Goal: Information Seeking & Learning: Check status

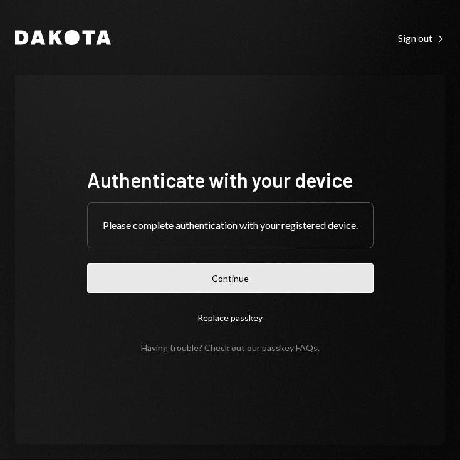
click at [277, 287] on button "Continue" at bounding box center [230, 278] width 286 height 29
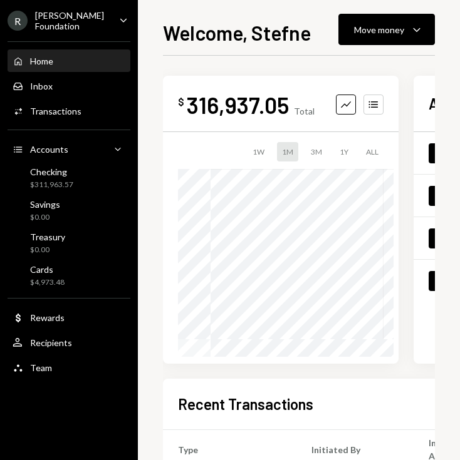
click at [125, 21] on icon "Caret Down" at bounding box center [123, 20] width 14 height 14
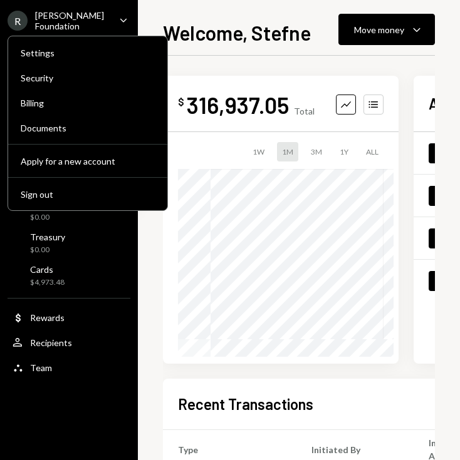
click at [125, 21] on icon "Caret Down" at bounding box center [123, 20] width 14 height 14
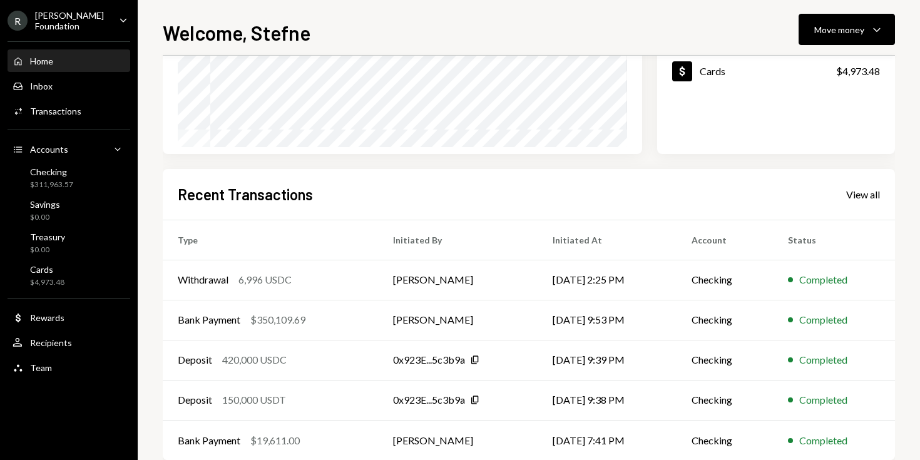
scroll to position [235, 0]
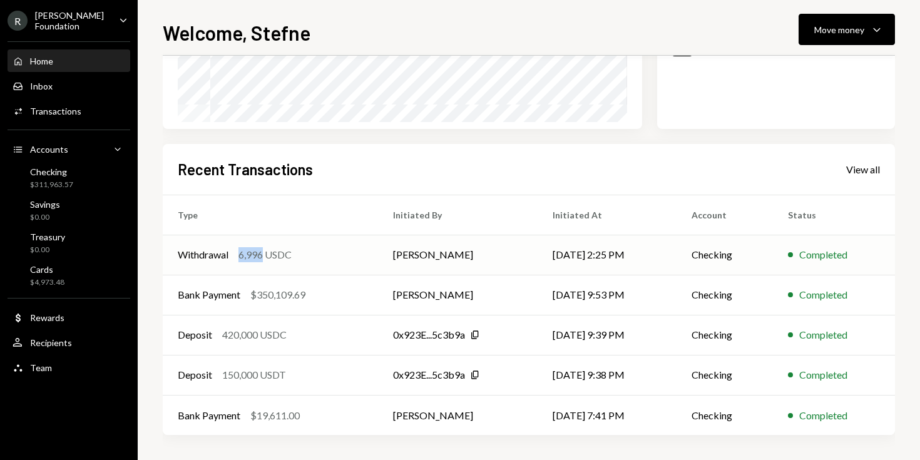
click at [250, 256] on div "6,996 USDC" at bounding box center [265, 254] width 53 height 15
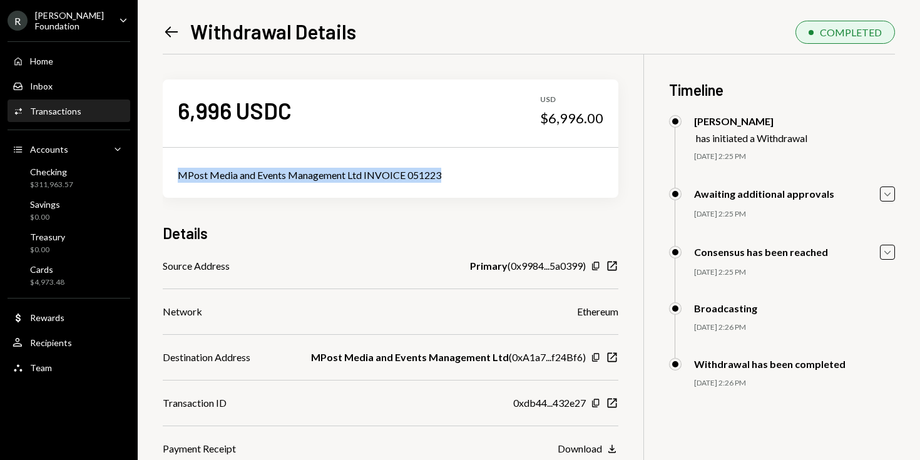
drag, startPoint x: 465, startPoint y: 173, endPoint x: 171, endPoint y: 170, distance: 294.3
click at [171, 170] on div "MPost Media and Events Management Ltd INVOICE 051223" at bounding box center [391, 175] width 456 height 45
copy div "MPost Media and Events Management Ltd INVOICE 051223"
click at [175, 31] on icon "Left Arrow" at bounding box center [172, 32] width 18 height 18
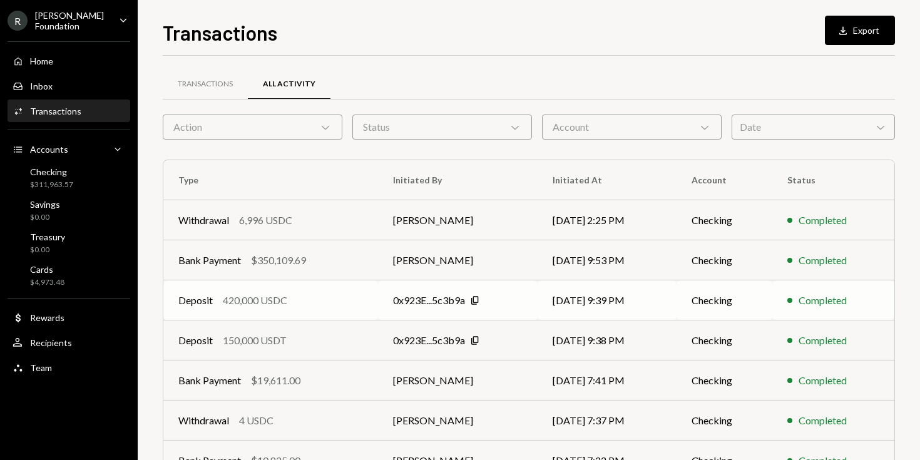
click at [360, 292] on td "Deposit 420,000 USDC" at bounding box center [270, 301] width 215 height 40
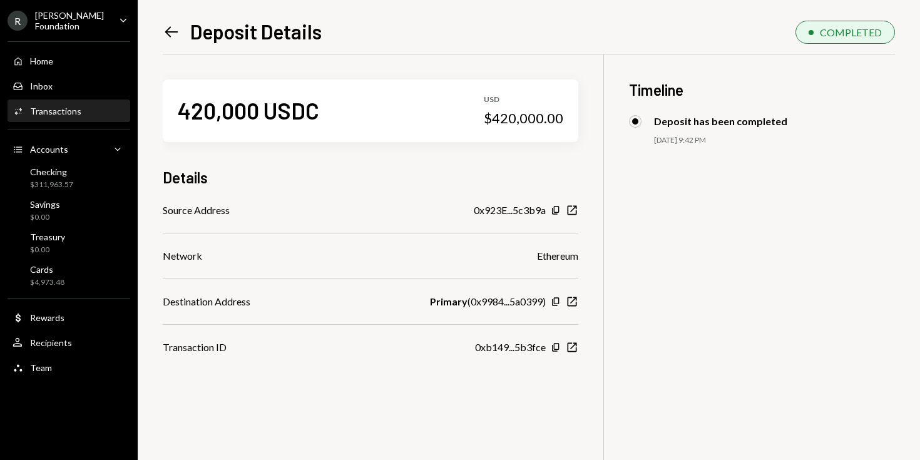
click at [178, 29] on icon "Left Arrow" at bounding box center [172, 32] width 18 height 18
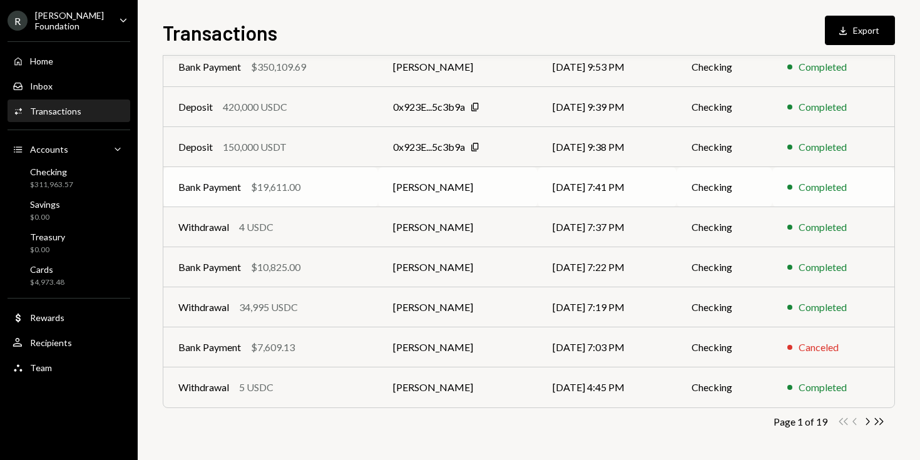
scroll to position [193, 0]
click at [459, 143] on icon "Copy" at bounding box center [475, 147] width 10 height 10
click at [459, 423] on icon "Chevron Right" at bounding box center [868, 422] width 12 height 12
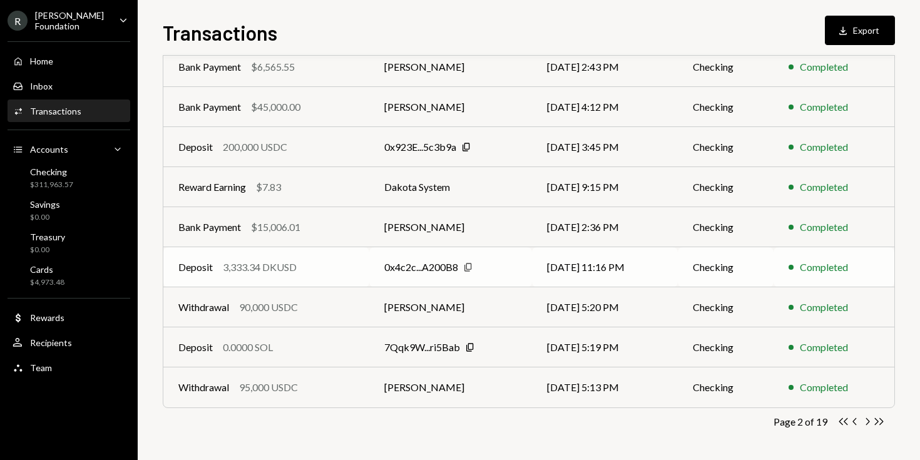
click at [459, 264] on icon "button" at bounding box center [468, 267] width 7 height 8
click at [459, 423] on icon "button" at bounding box center [869, 421] width 4 height 7
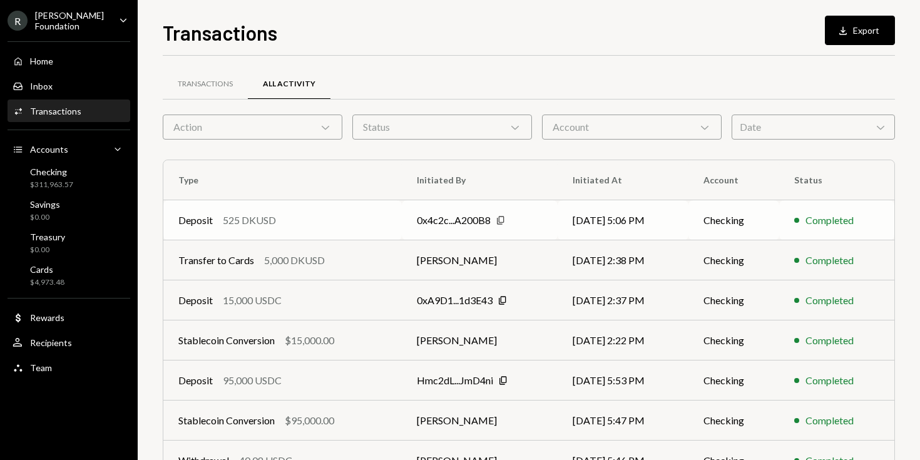
click at [459, 219] on icon "Copy" at bounding box center [501, 220] width 10 height 10
click at [220, 255] on div "Transfer to Cards" at bounding box center [216, 260] width 76 height 15
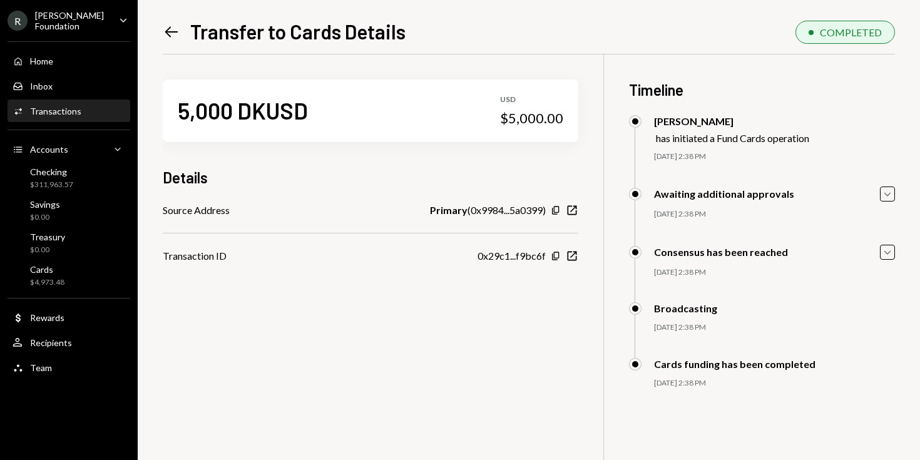
click at [168, 32] on icon "Left Arrow" at bounding box center [172, 32] width 18 height 18
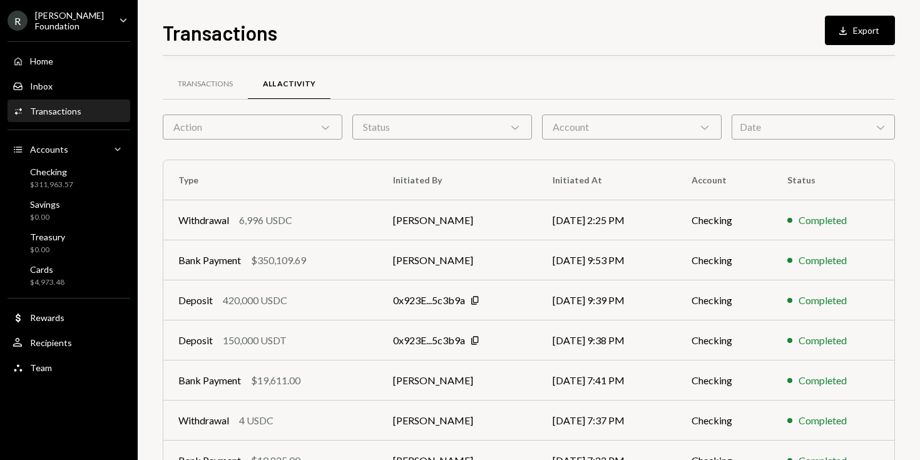
scroll to position [193, 0]
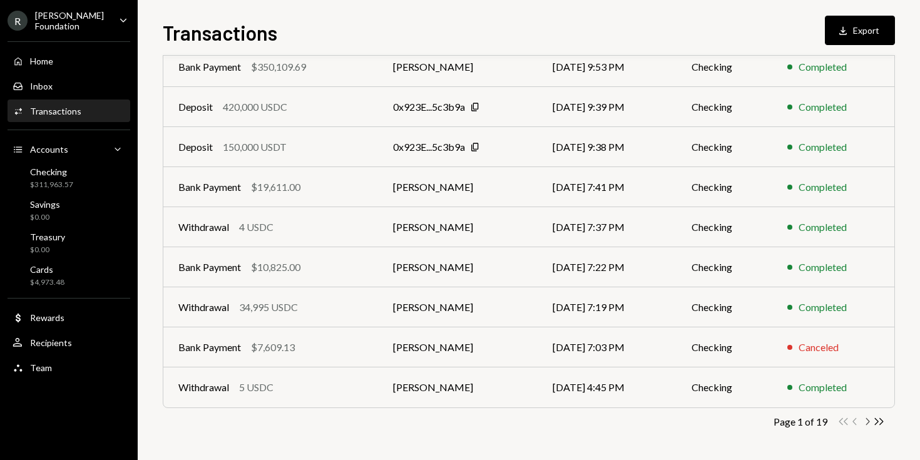
click at [459, 424] on icon "Chevron Right" at bounding box center [868, 422] width 12 height 12
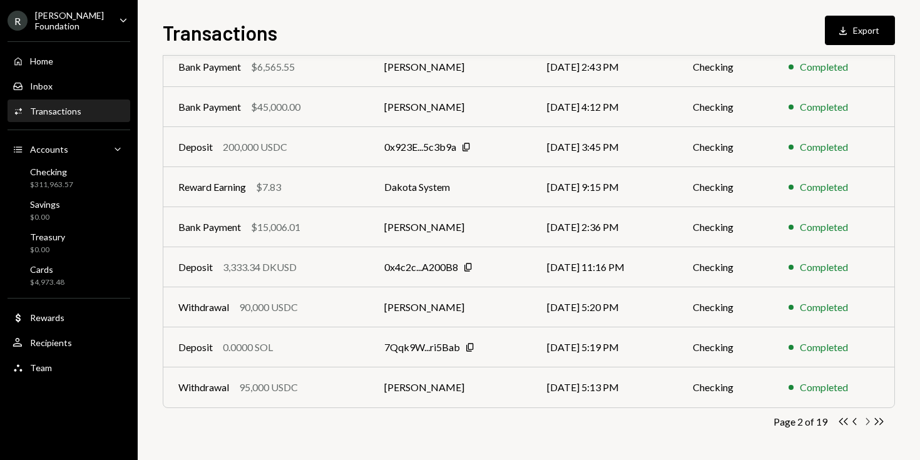
click at [459, 424] on icon "Chevron Right" at bounding box center [868, 422] width 12 height 12
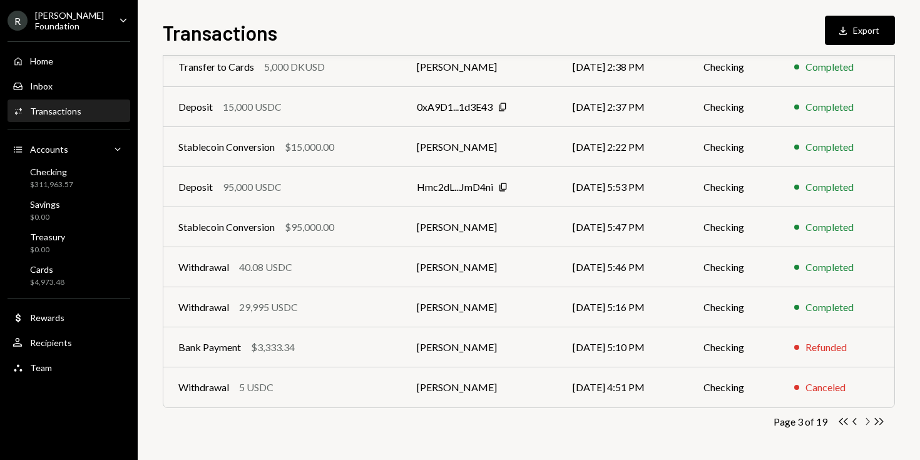
click at [459, 421] on icon "Chevron Right" at bounding box center [868, 422] width 12 height 12
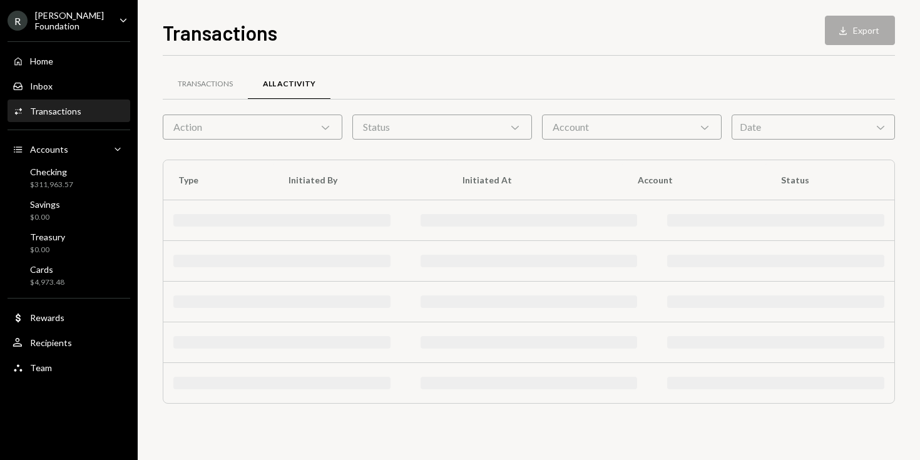
scroll to position [0, 0]
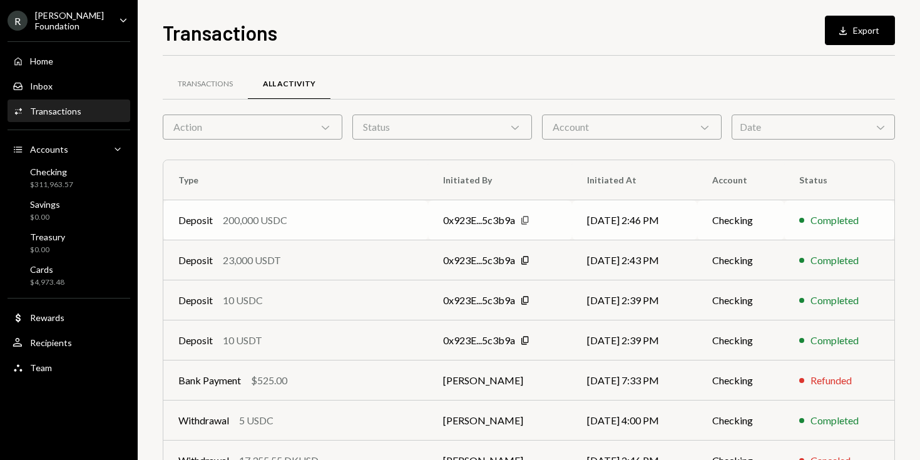
click at [459, 219] on icon "Copy" at bounding box center [525, 220] width 10 height 10
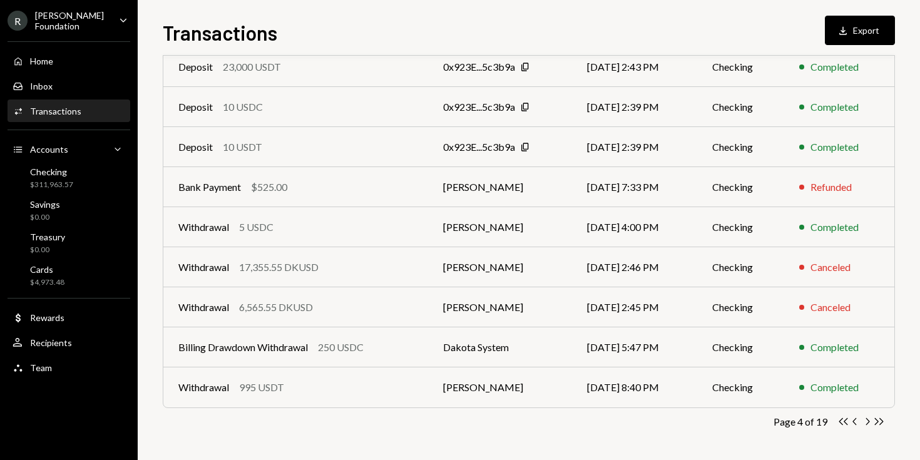
scroll to position [193, 0]
click at [210, 386] on div "Withdrawal" at bounding box center [203, 387] width 51 height 15
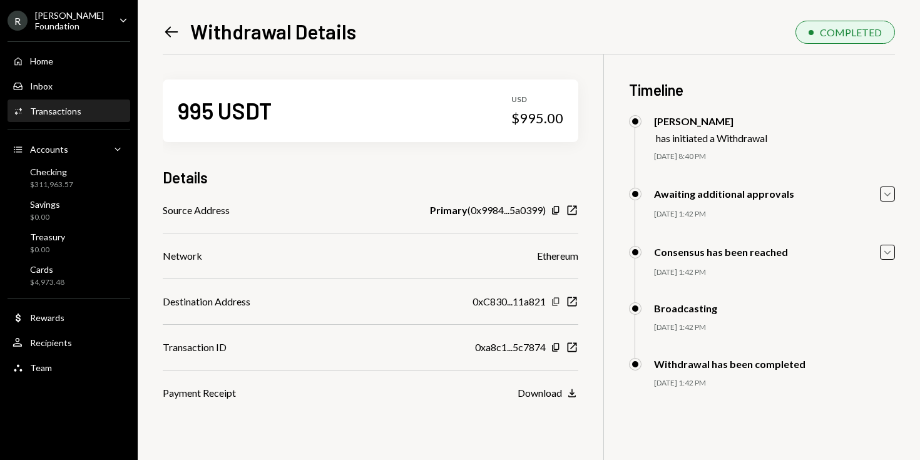
click at [554, 300] on icon "button" at bounding box center [555, 301] width 7 height 8
click at [171, 28] on icon "Left Arrow" at bounding box center [172, 32] width 18 height 18
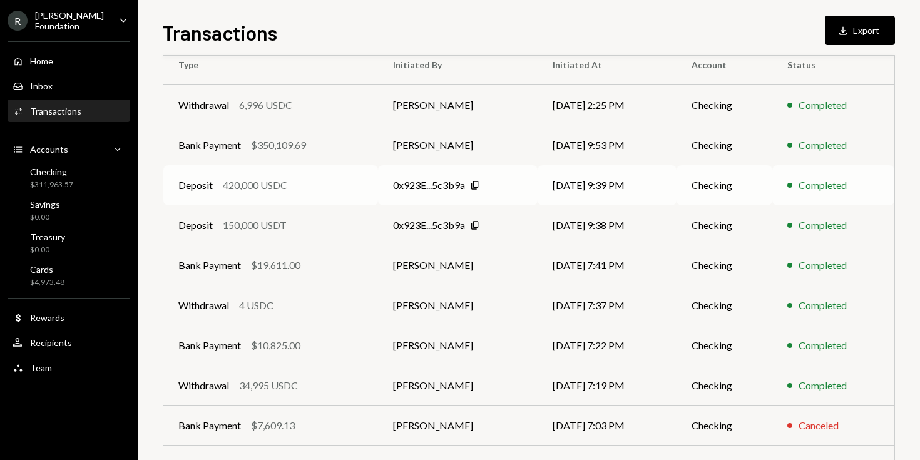
scroll to position [193, 0]
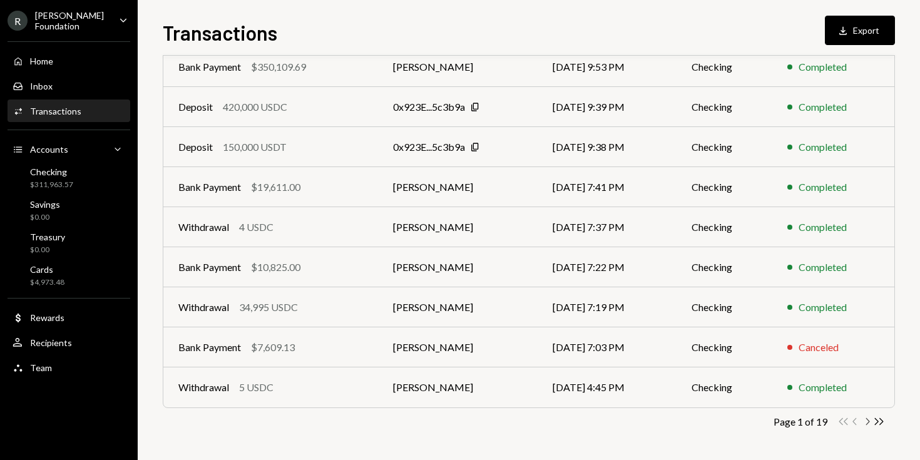
click at [868, 423] on icon "Chevron Right" at bounding box center [868, 422] width 12 height 12
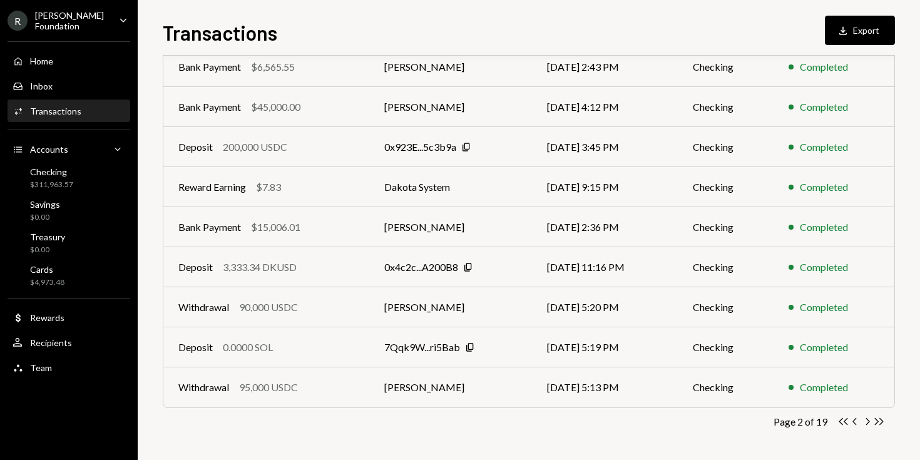
click at [867, 422] on icon "Chevron Right" at bounding box center [868, 422] width 12 height 12
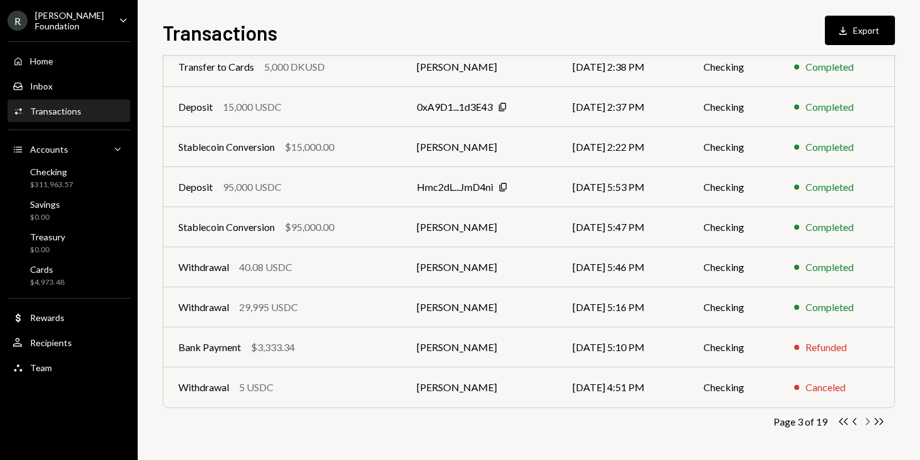
click at [867, 422] on icon "Chevron Right" at bounding box center [868, 422] width 12 height 12
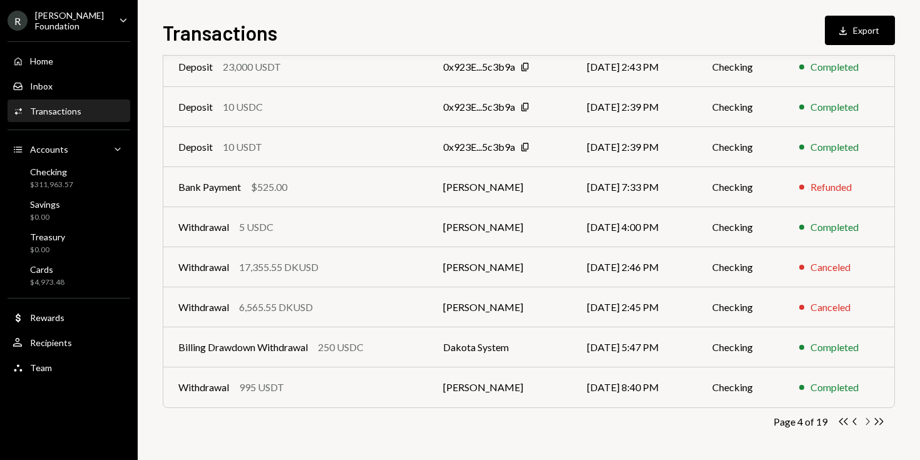
click at [867, 422] on icon "Chevron Right" at bounding box center [868, 422] width 12 height 12
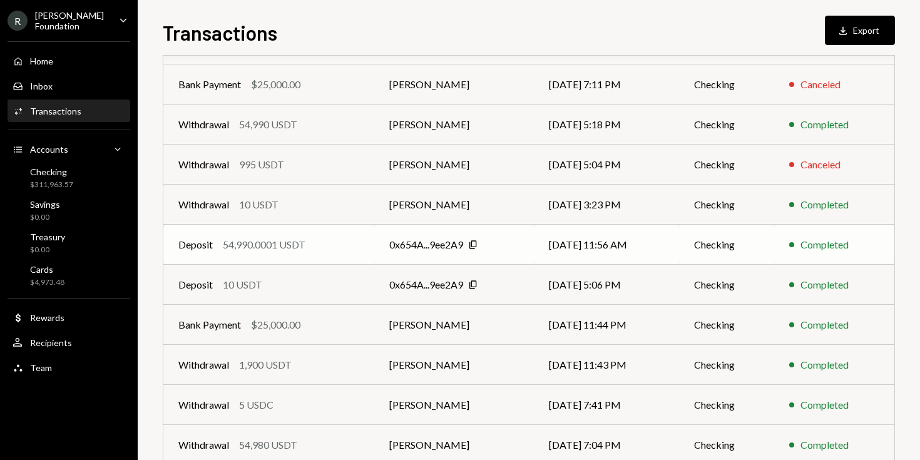
scroll to position [139, 0]
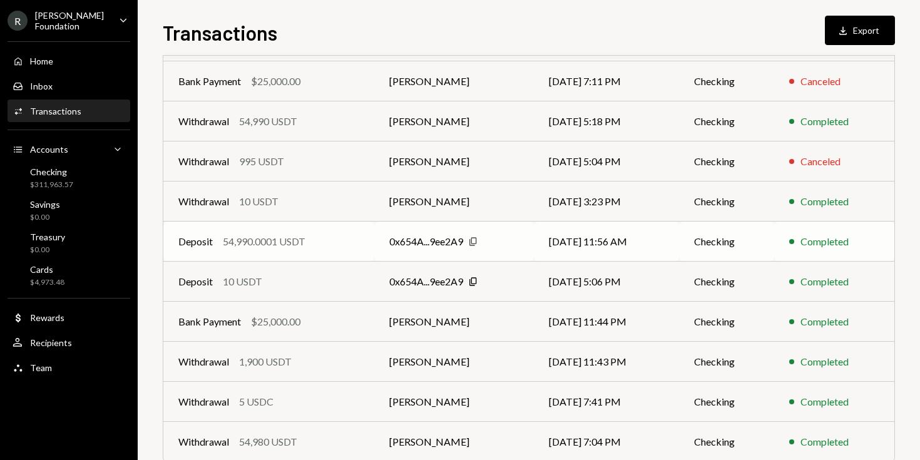
click at [473, 241] on icon "Copy" at bounding box center [473, 242] width 10 height 10
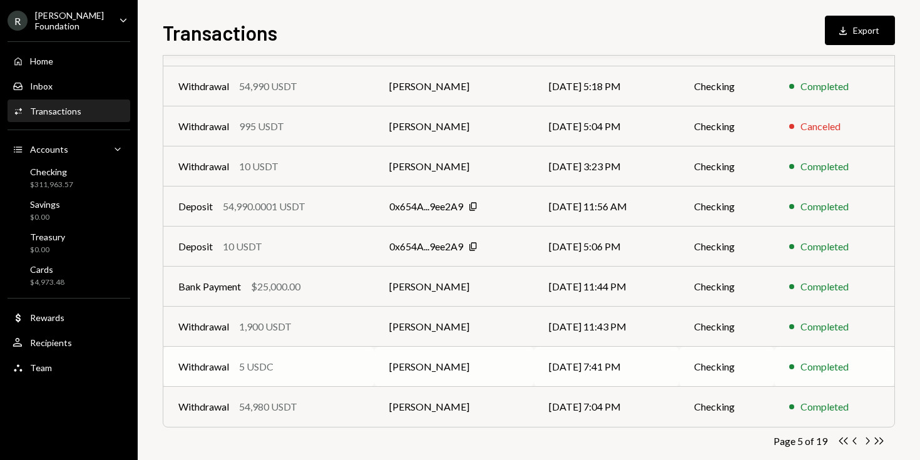
scroll to position [193, 0]
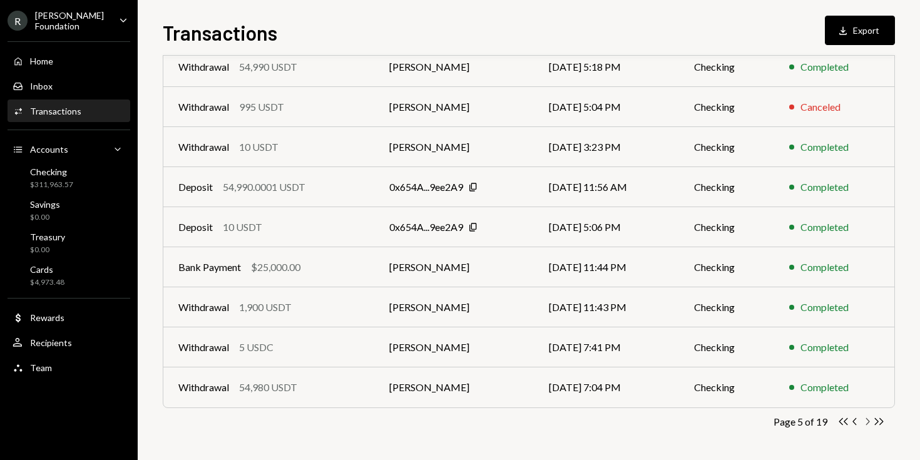
click at [867, 421] on icon "Chevron Right" at bounding box center [868, 422] width 12 height 12
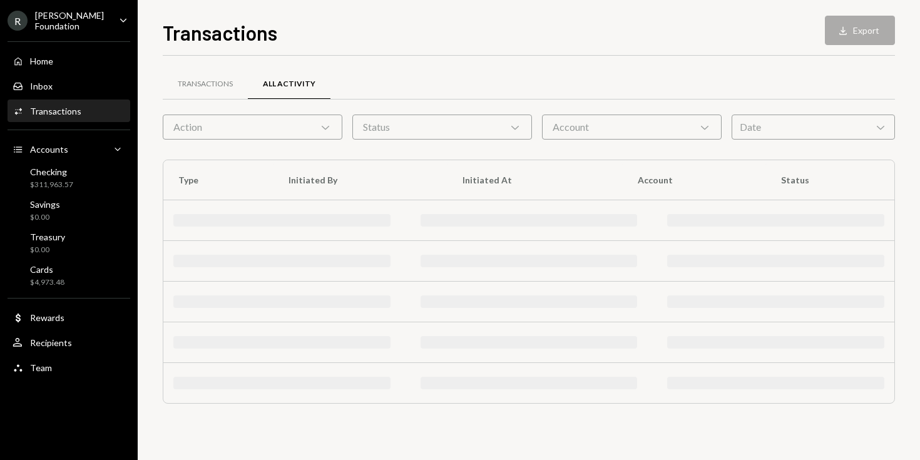
scroll to position [0, 0]
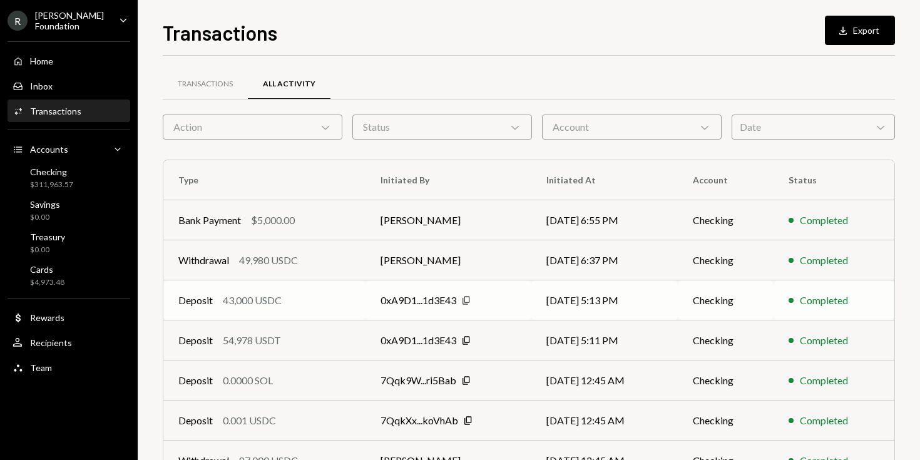
click at [465, 302] on icon "button" at bounding box center [466, 300] width 7 height 8
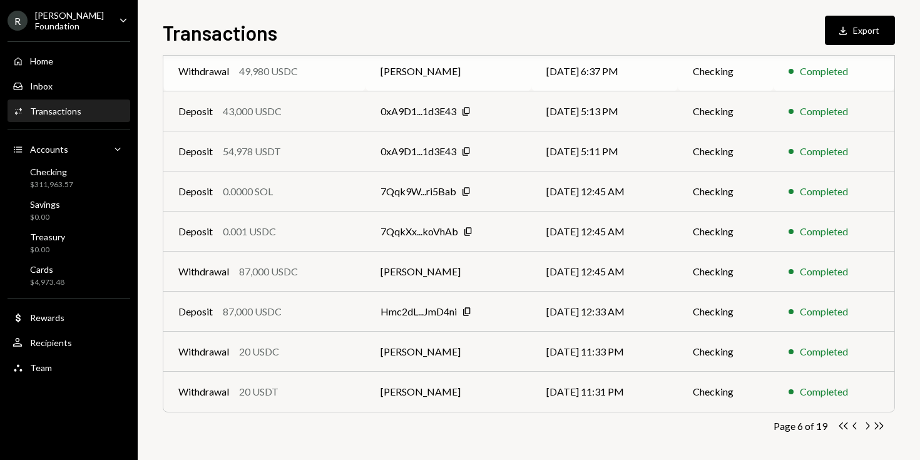
scroll to position [193, 0]
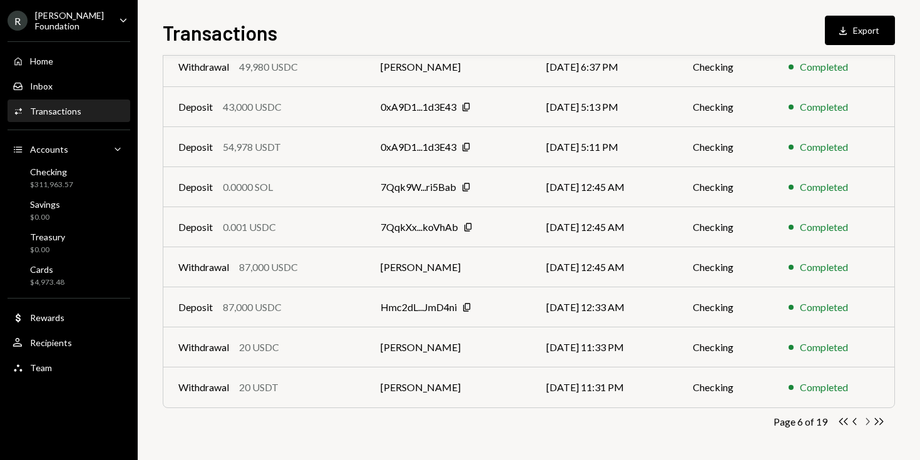
click at [868, 423] on icon "button" at bounding box center [869, 421] width 4 height 7
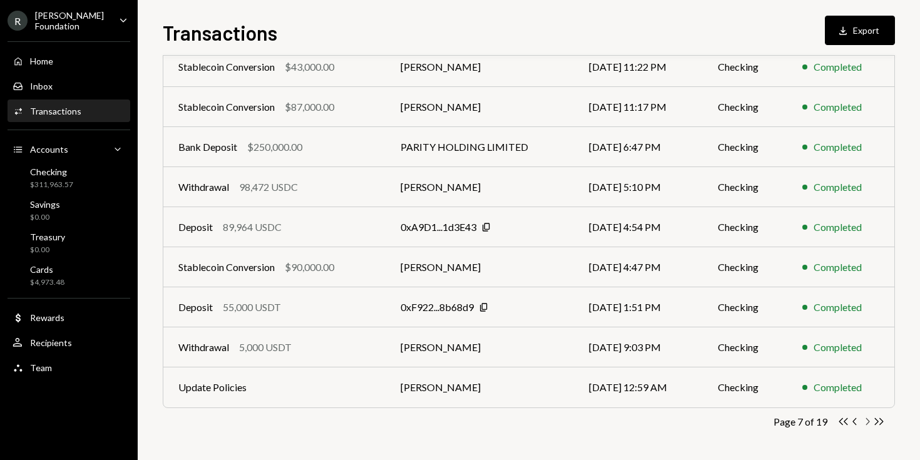
click at [867, 420] on icon "button" at bounding box center [869, 421] width 4 height 7
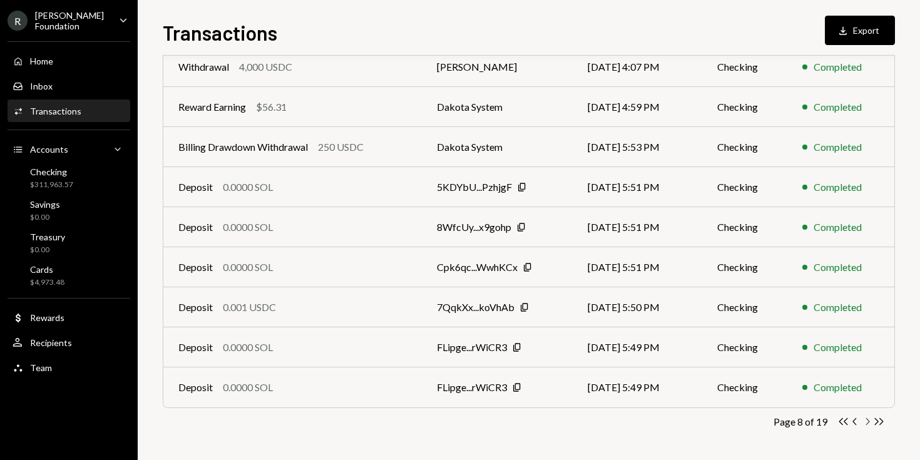
click at [868, 426] on icon "Chevron Right" at bounding box center [868, 422] width 12 height 12
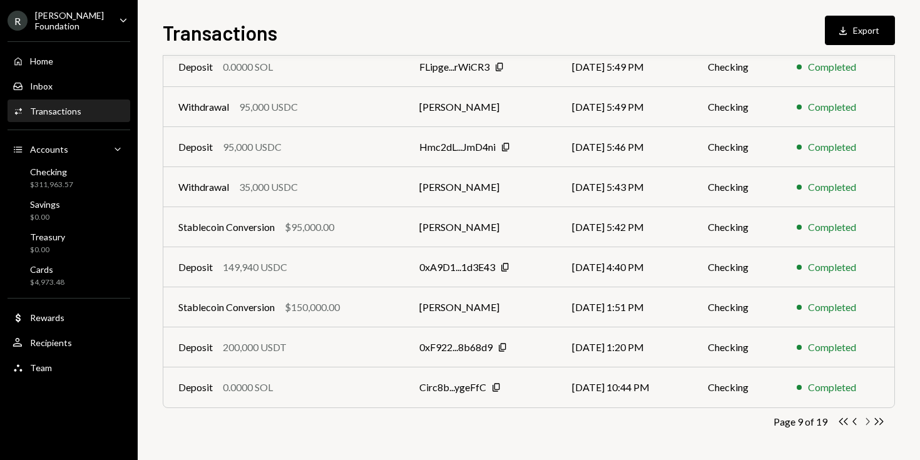
click at [868, 422] on icon "button" at bounding box center [869, 421] width 4 height 7
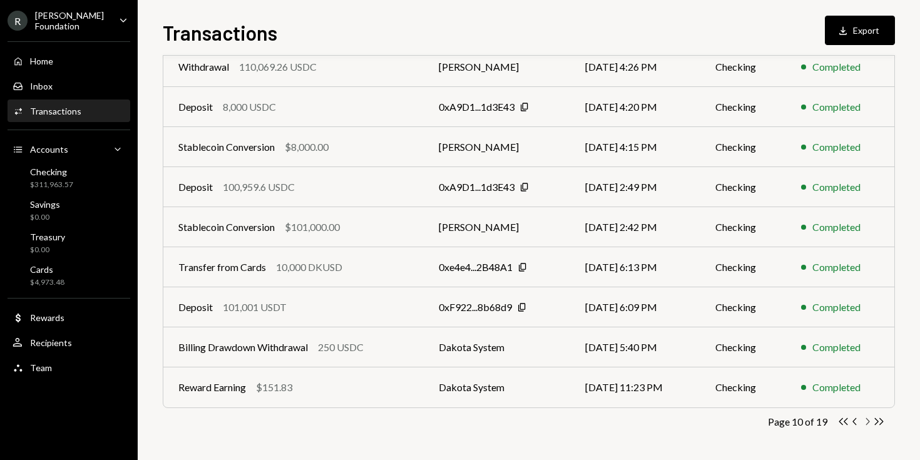
click at [870, 421] on icon "button" at bounding box center [869, 421] width 4 height 7
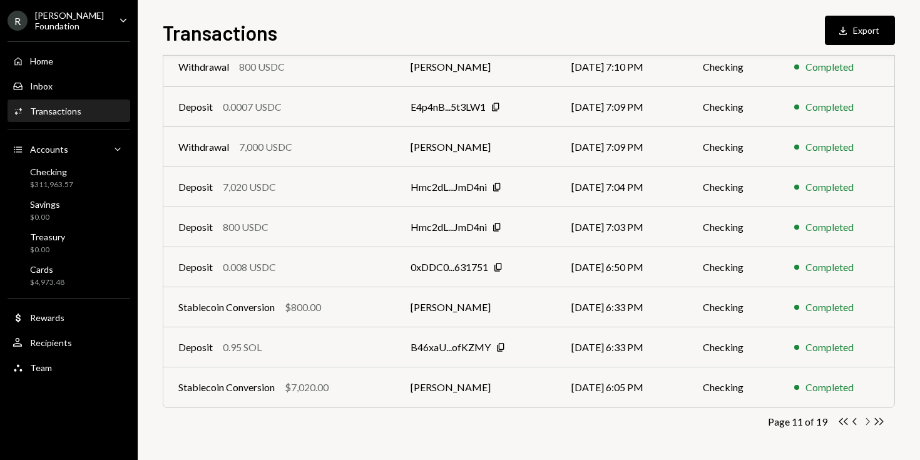
click at [868, 422] on icon "button" at bounding box center [869, 421] width 4 height 7
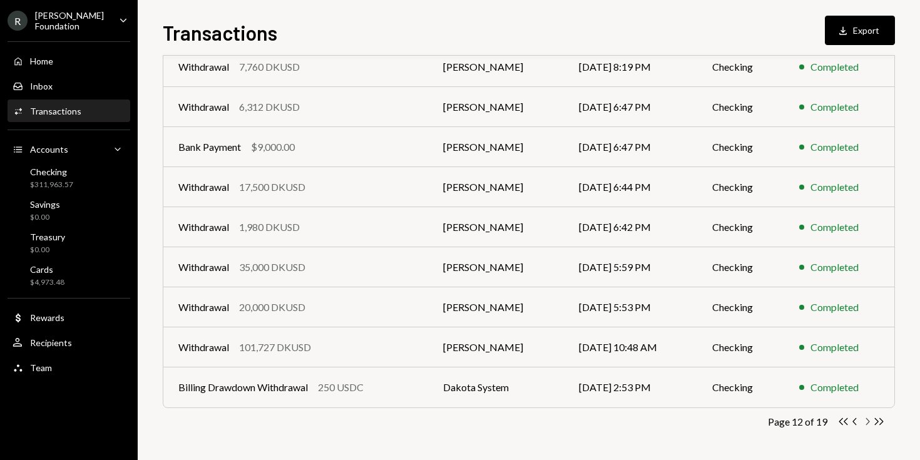
click at [868, 424] on icon "Chevron Right" at bounding box center [868, 422] width 12 height 12
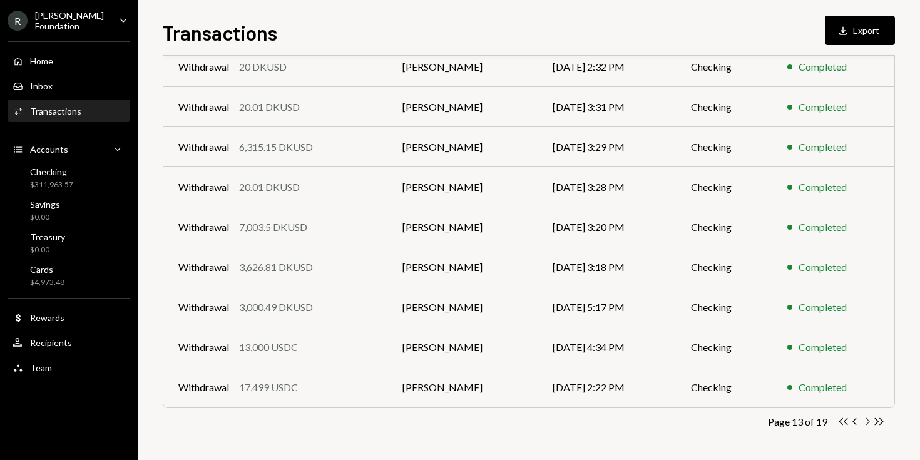
click at [868, 422] on icon "button" at bounding box center [869, 421] width 4 height 7
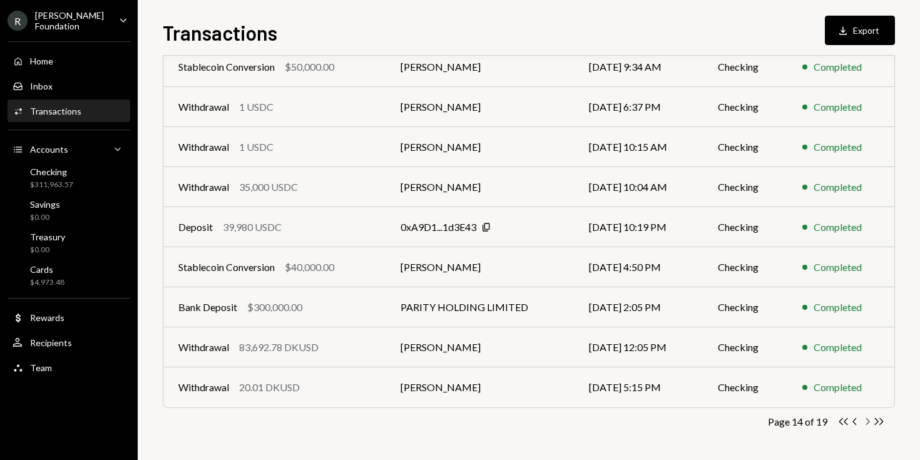
click at [867, 423] on icon "Chevron Right" at bounding box center [868, 422] width 12 height 12
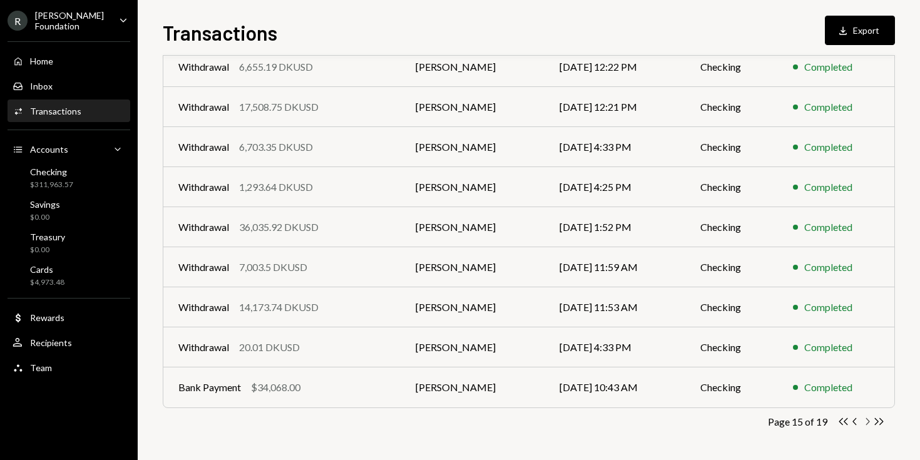
click at [870, 423] on icon "Chevron Right" at bounding box center [868, 422] width 12 height 12
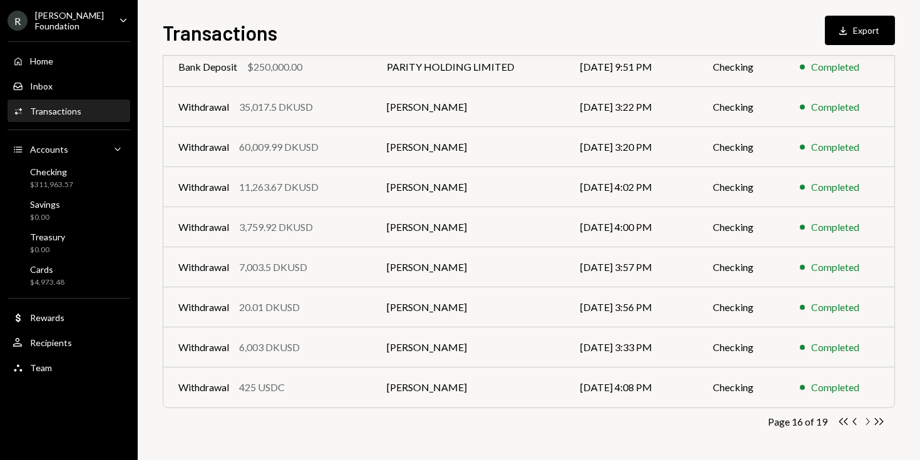
click at [868, 422] on icon "button" at bounding box center [869, 421] width 4 height 7
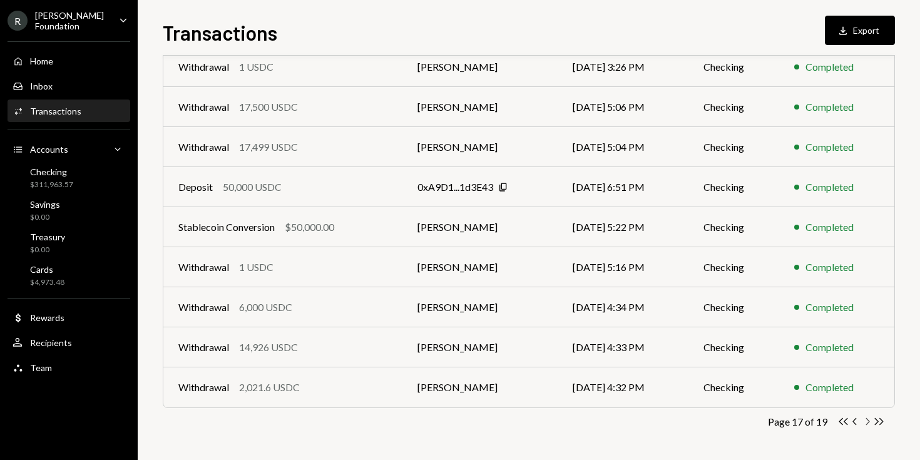
click at [868, 421] on icon "Chevron Right" at bounding box center [868, 422] width 12 height 12
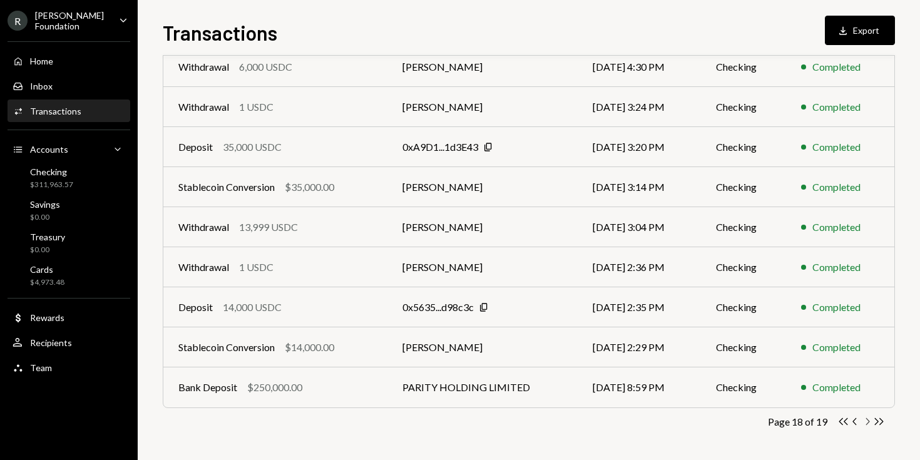
click at [869, 423] on icon "Chevron Right" at bounding box center [868, 422] width 12 height 12
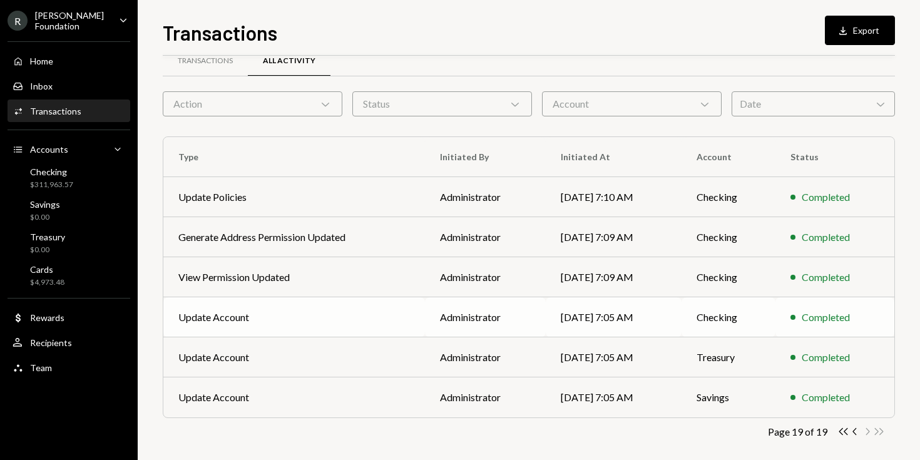
scroll to position [33, 0]
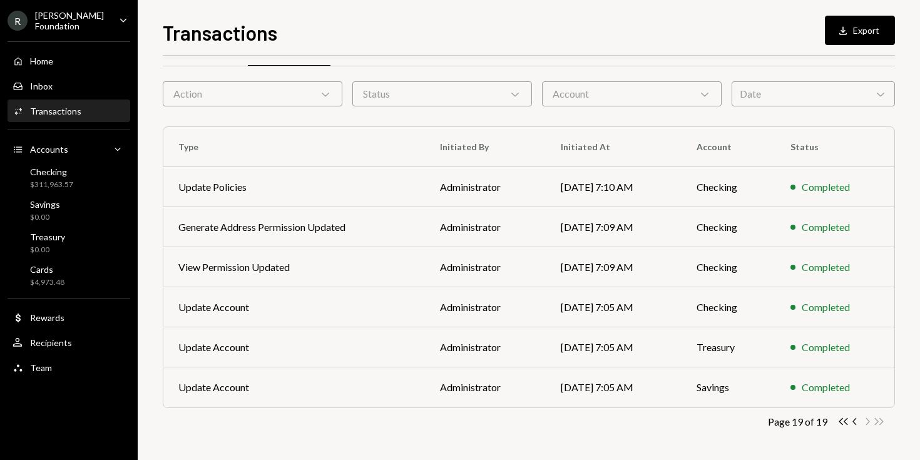
click at [471, 444] on div "Transactions All Activity Action Chevron Down Status Chevron Down Account Chevr…" at bounding box center [529, 252] width 733 height 418
click at [710, 90] on icon "Chevron Down" at bounding box center [705, 94] width 13 height 13
click at [498, 120] on div "Transactions All Activity Action Chevron Down Status Chevron Down Account Chevr…" at bounding box center [529, 252] width 733 height 418
